Goal: Navigation & Orientation: Find specific page/section

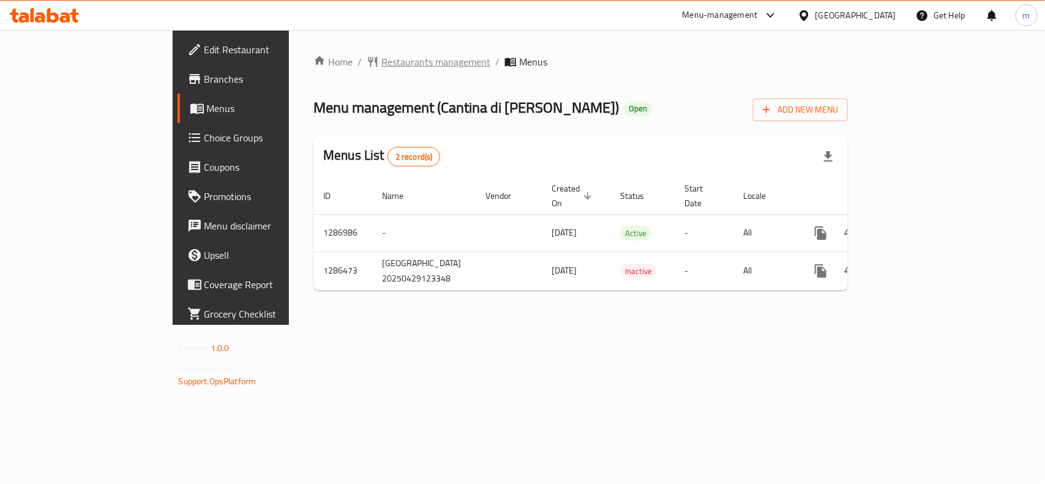
click at [381, 60] on span "Restaurants management" at bounding box center [435, 61] width 109 height 15
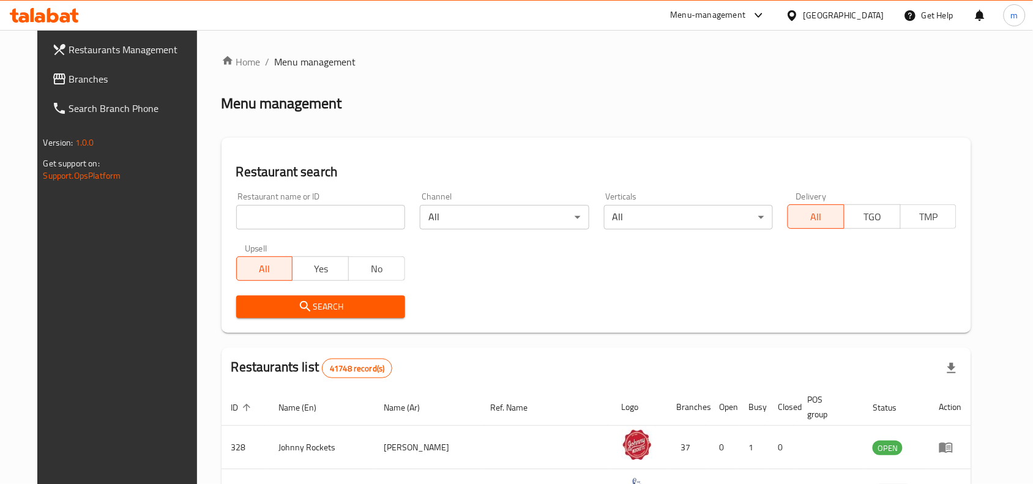
click at [92, 84] on span "Branches" at bounding box center [134, 79] width 131 height 15
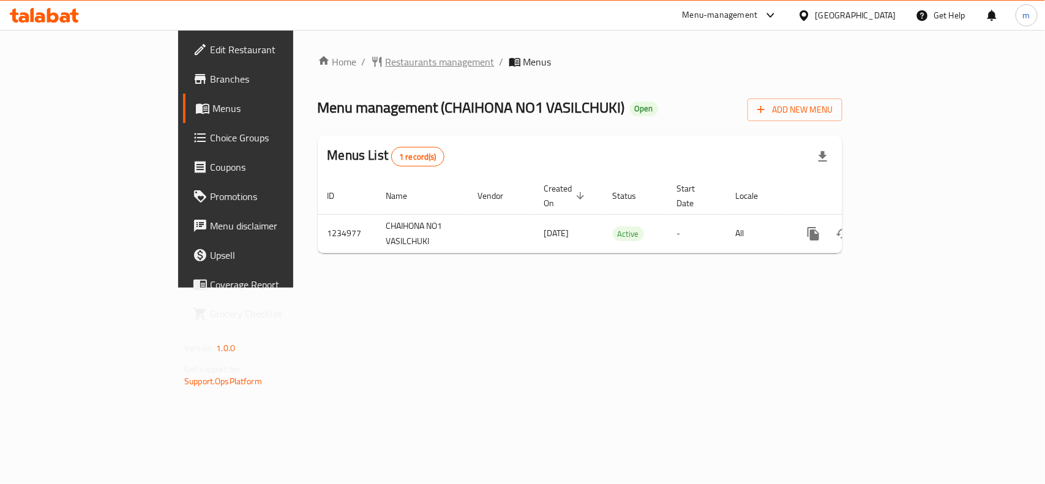
click at [386, 67] on span "Restaurants management" at bounding box center [440, 61] width 109 height 15
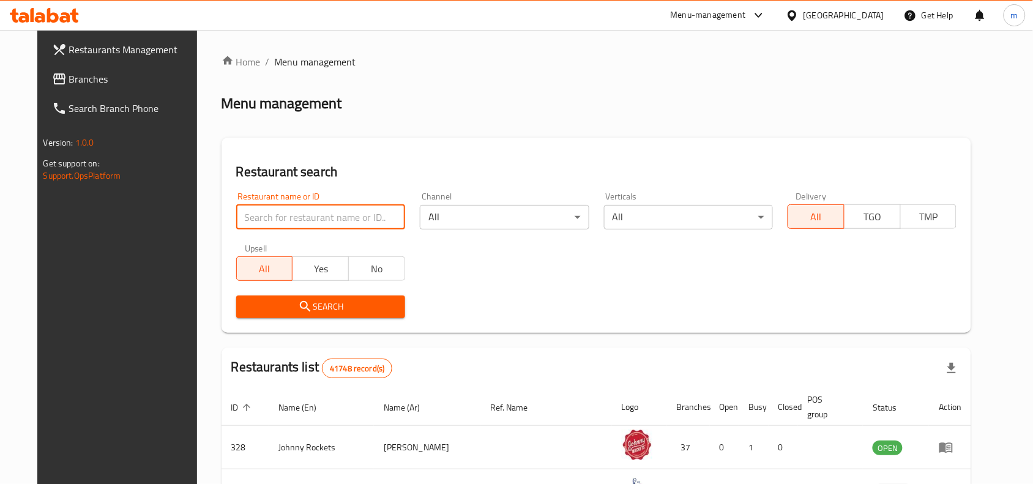
click at [236, 216] on input "search" at bounding box center [320, 217] width 169 height 24
click at [78, 77] on span "Branches" at bounding box center [134, 79] width 131 height 15
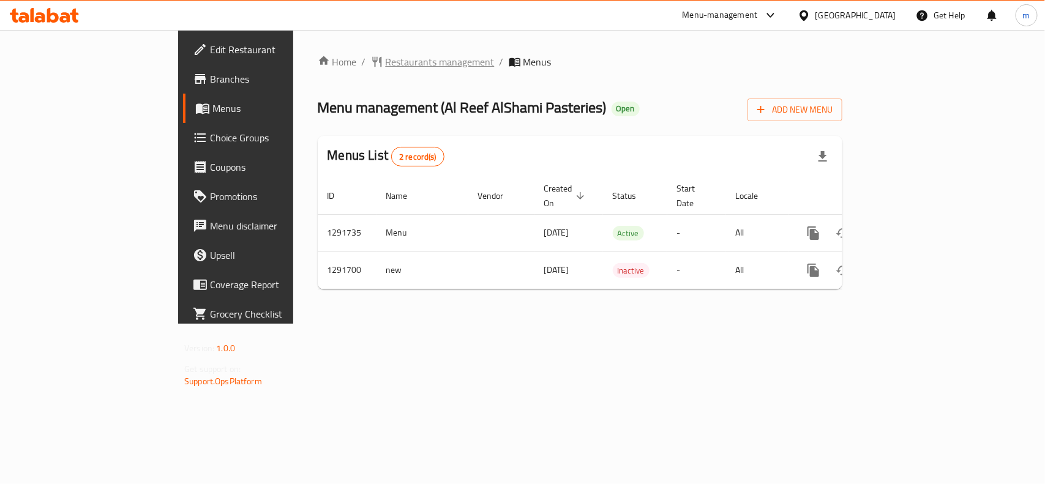
click at [386, 66] on span "Restaurants management" at bounding box center [440, 61] width 109 height 15
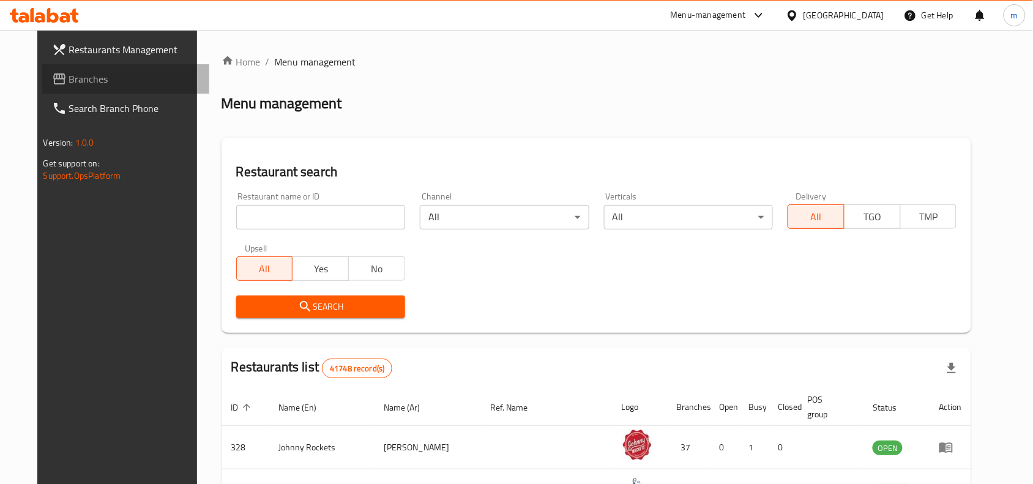
click at [90, 78] on span "Branches" at bounding box center [134, 79] width 131 height 15
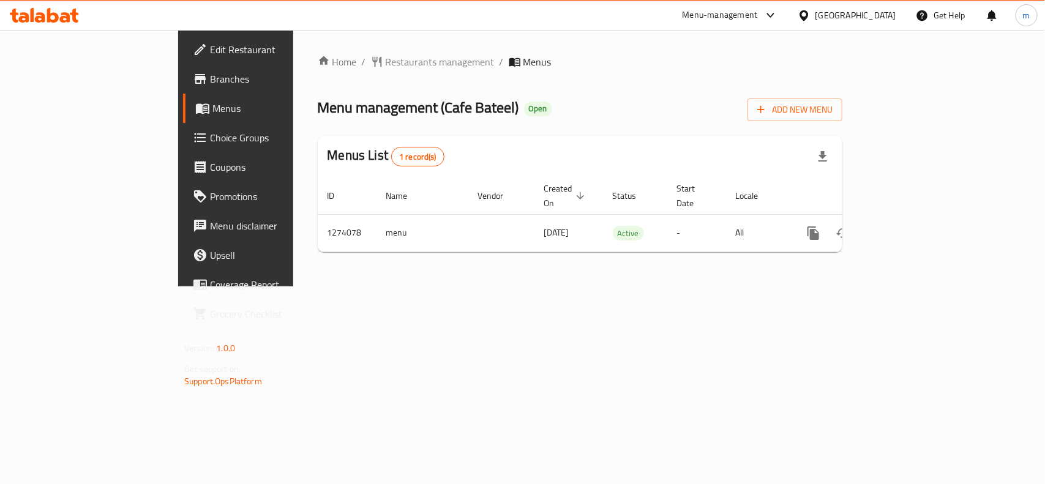
click at [891, 9] on div "[GEOGRAPHIC_DATA]" at bounding box center [855, 15] width 81 height 13
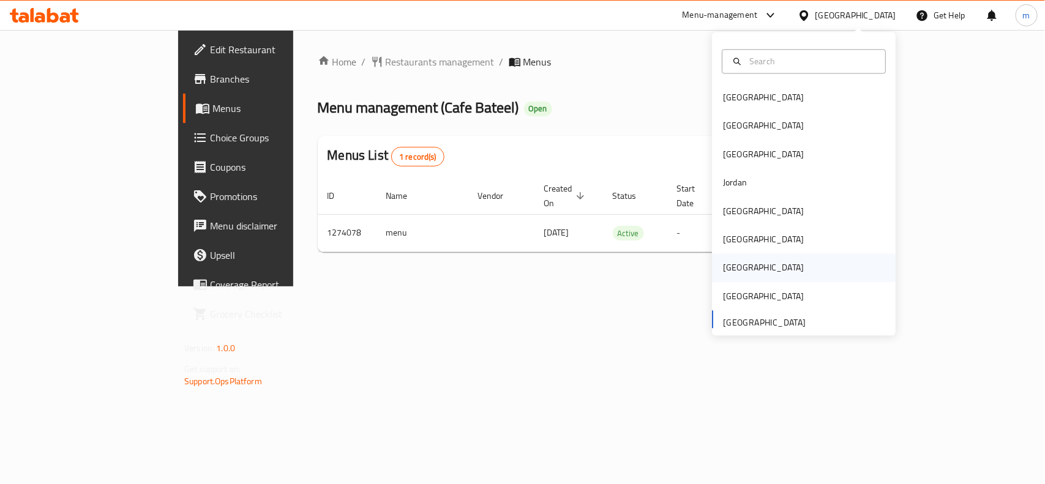
click at [723, 272] on div "[GEOGRAPHIC_DATA]" at bounding box center [763, 267] width 81 height 13
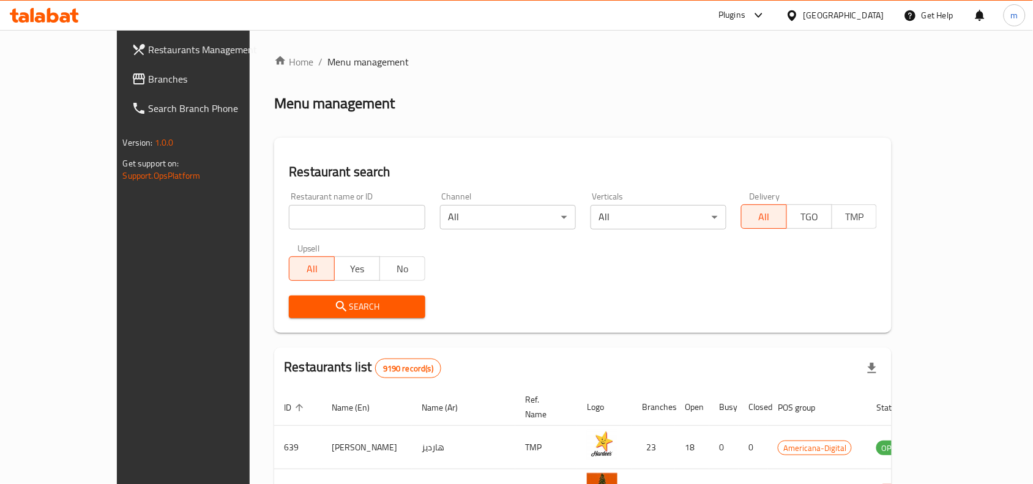
click at [149, 77] on span "Branches" at bounding box center [214, 79] width 131 height 15
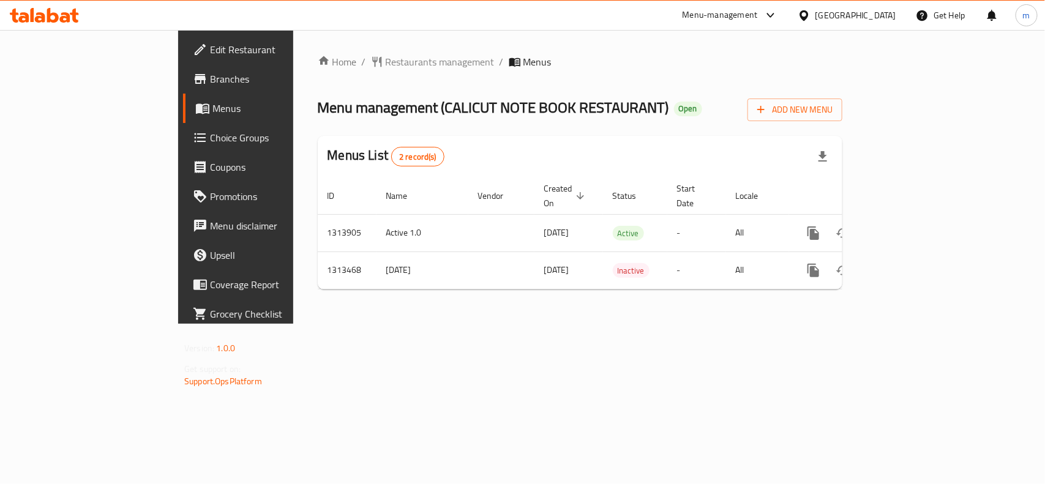
click at [878, 13] on div "[GEOGRAPHIC_DATA]" at bounding box center [855, 15] width 81 height 13
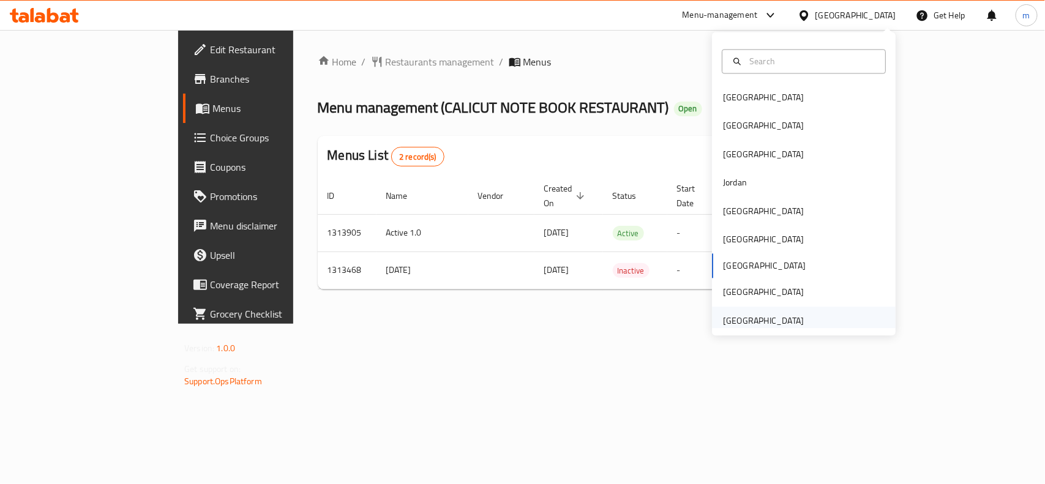
click at [750, 323] on div "[GEOGRAPHIC_DATA]" at bounding box center [763, 320] width 81 height 13
